Goal: Task Accomplishment & Management: Manage account settings

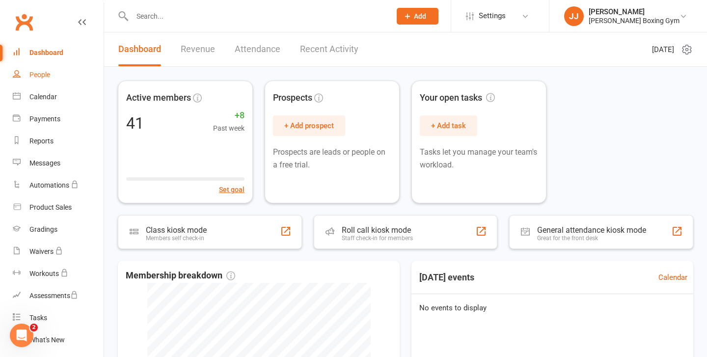
click at [67, 81] on link "People" at bounding box center [58, 75] width 91 height 22
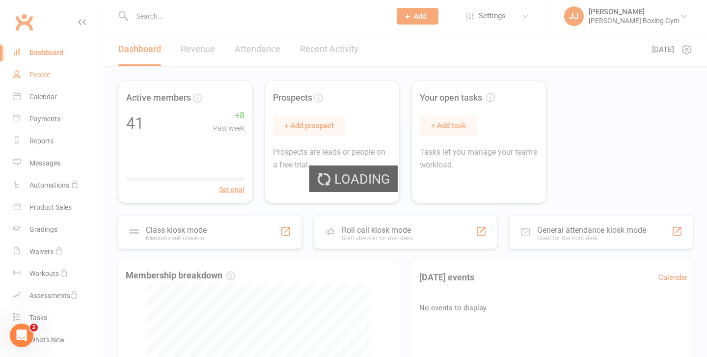
select select "50"
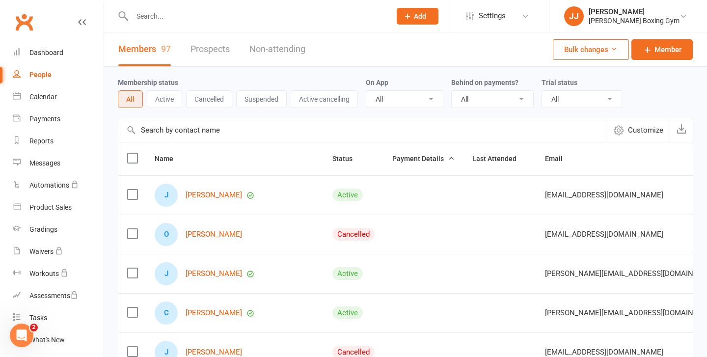
click at [207, 16] on input "text" at bounding box center [256, 16] width 255 height 14
click at [224, 7] on div at bounding box center [251, 16] width 266 height 32
click at [166, 17] on input "text" at bounding box center [256, 16] width 255 height 14
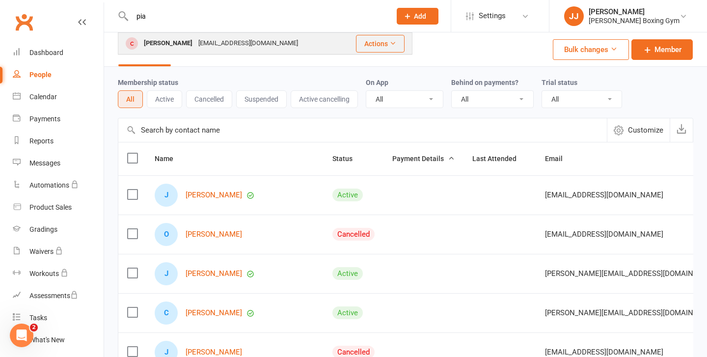
type input "pia"
click at [167, 46] on div "[PERSON_NAME]" at bounding box center [168, 43] width 54 height 14
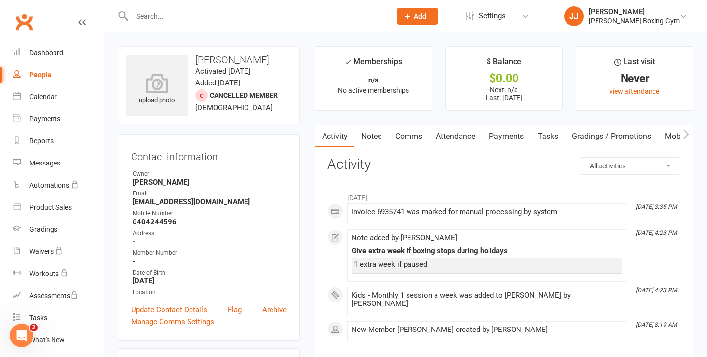
click at [375, 140] on link "Notes" at bounding box center [371, 136] width 34 height 23
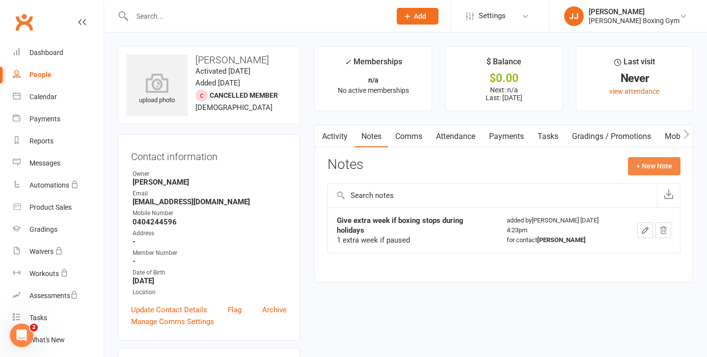
click at [653, 167] on button "+ New Note" at bounding box center [654, 166] width 53 height 18
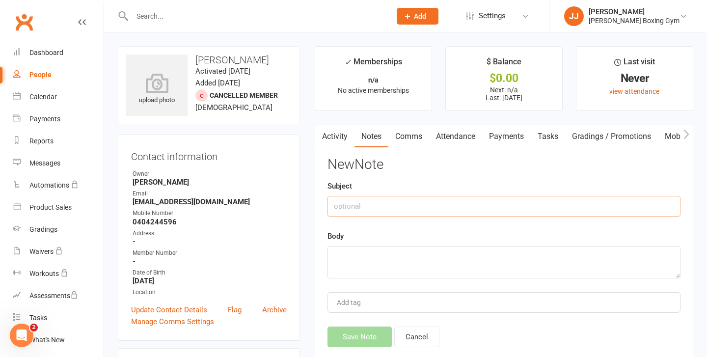
click at [417, 214] on input "text" at bounding box center [503, 206] width 353 height 21
type input "P"
type input "OWES"
click at [422, 259] on textarea at bounding box center [503, 262] width 353 height 32
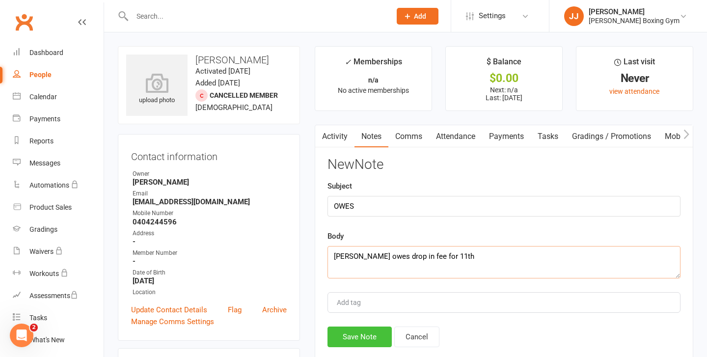
type textarea "[PERSON_NAME] owes drop in fee for 11th"
click at [354, 333] on button "Save Note" at bounding box center [359, 336] width 64 height 21
